Goal: Task Accomplishment & Management: Manage account settings

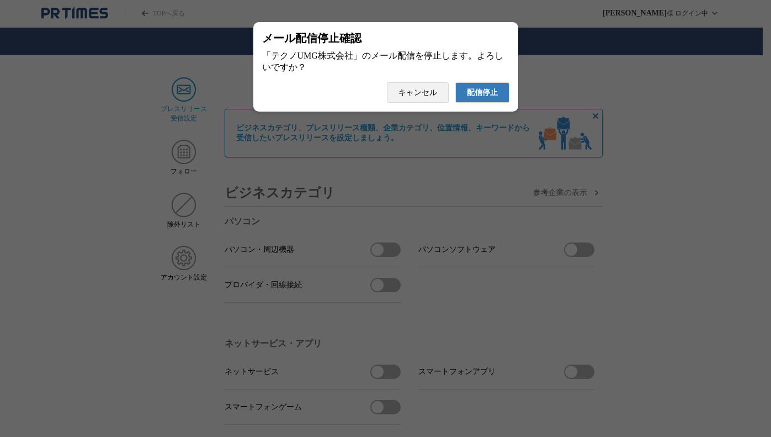
click at [483, 97] on span "配信停止" at bounding box center [482, 93] width 31 height 10
click at [499, 92] on button "配信停止" at bounding box center [483, 92] width 54 height 20
